Goal: Task Accomplishment & Management: Use online tool/utility

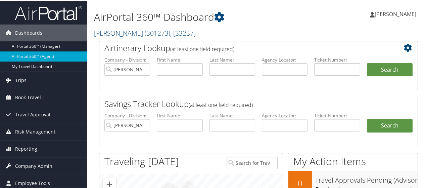
click at [46, 76] on link "Trips" at bounding box center [43, 79] width 87 height 17
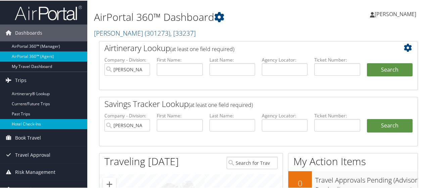
click at [37, 128] on link "Hotel Check-ins" at bounding box center [43, 123] width 87 height 10
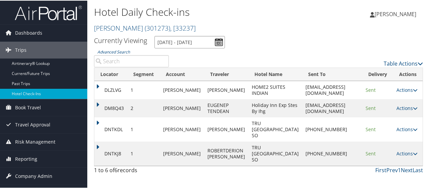
click at [194, 44] on input "10/14/2025 - 10/14/2025" at bounding box center [189, 41] width 71 height 12
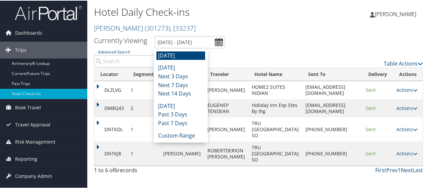
click at [185, 58] on li "Tomorrow" at bounding box center [180, 55] width 49 height 9
type input "10/14/2025 - 10/14/2025"
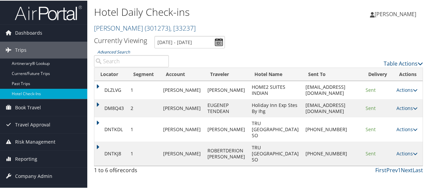
scroll to position [12, 0]
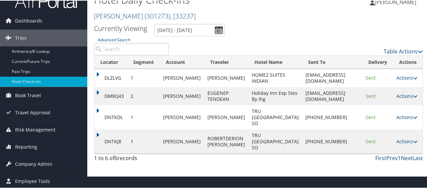
click at [413, 119] on icon at bounding box center [415, 116] width 5 height 5
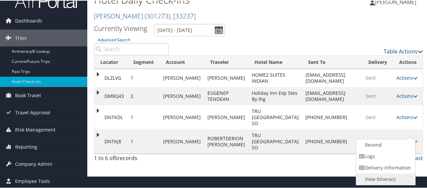
click at [393, 175] on link "View Itinerary" at bounding box center [384, 178] width 57 height 11
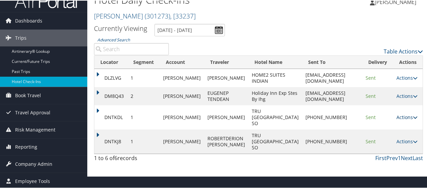
click at [408, 120] on link "Actions" at bounding box center [406, 116] width 21 height 6
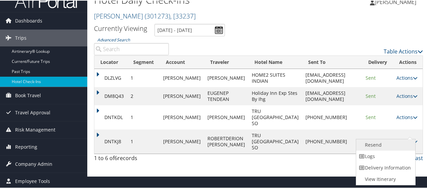
click at [403, 142] on link "Resend" at bounding box center [384, 143] width 57 height 11
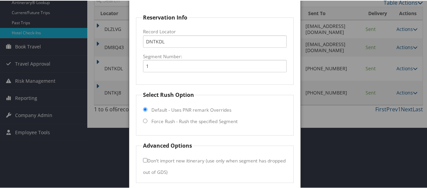
scroll to position [85, 0]
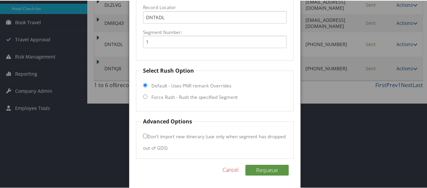
click at [177, 94] on label "Force Rush - Rush the specified Segment" at bounding box center [194, 96] width 86 height 7
click at [147, 94] on input "Force Rush - Rush the specified Segment" at bounding box center [145, 96] width 4 height 4
radio input "true"
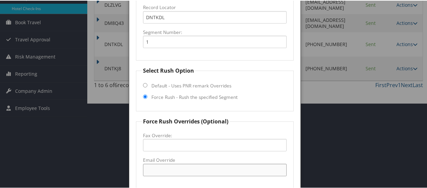
click at [173, 165] on input "Email Override" at bounding box center [215, 169] width 144 height 12
paste input "JAXJF_tru@hilton.com"
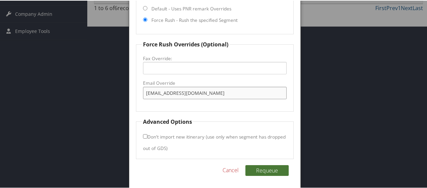
type input "JAXJF_tru@hilton.com"
click at [267, 170] on button "Requeue" at bounding box center [266, 169] width 43 height 11
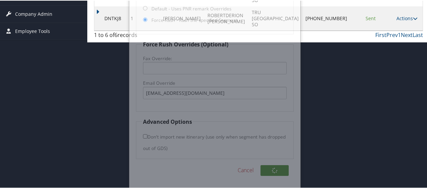
scroll to position [33, 0]
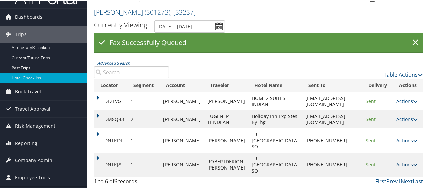
click at [406, 163] on link "Actions" at bounding box center [406, 163] width 21 height 6
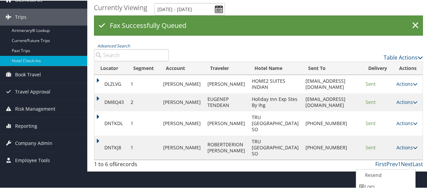
scroll to position [59, 0]
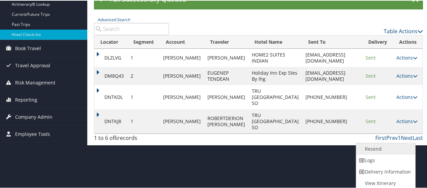
click at [404, 146] on link "Resend" at bounding box center [384, 147] width 57 height 11
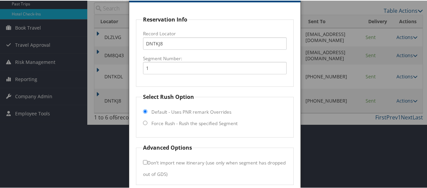
scroll to position [106, 0]
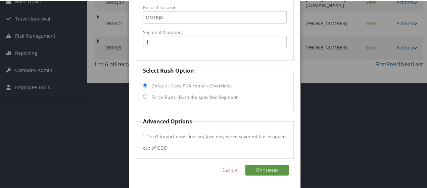
click at [164, 96] on label "Force Rush - Rush the specified Segment" at bounding box center [194, 96] width 86 height 7
click at [147, 96] on input "Force Rush - Rush the specified Segment" at bounding box center [145, 96] width 4 height 4
radio input "true"
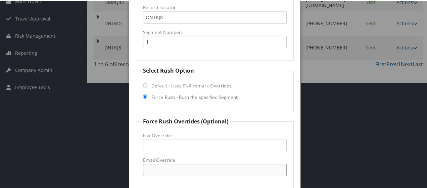
click at [149, 170] on input "Email Override" at bounding box center [215, 169] width 144 height 12
paste input "JAXJF_tru@hilton.com"
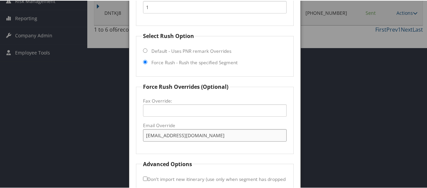
scroll to position [183, 0]
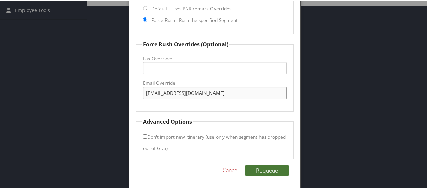
type input "JAXJF_tru@hilton.com"
click at [276, 167] on button "Requeue" at bounding box center [266, 169] width 43 height 11
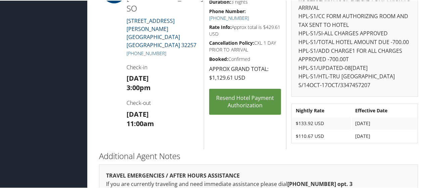
scroll to position [168, 0]
